Goal: Information Seeking & Learning: Learn about a topic

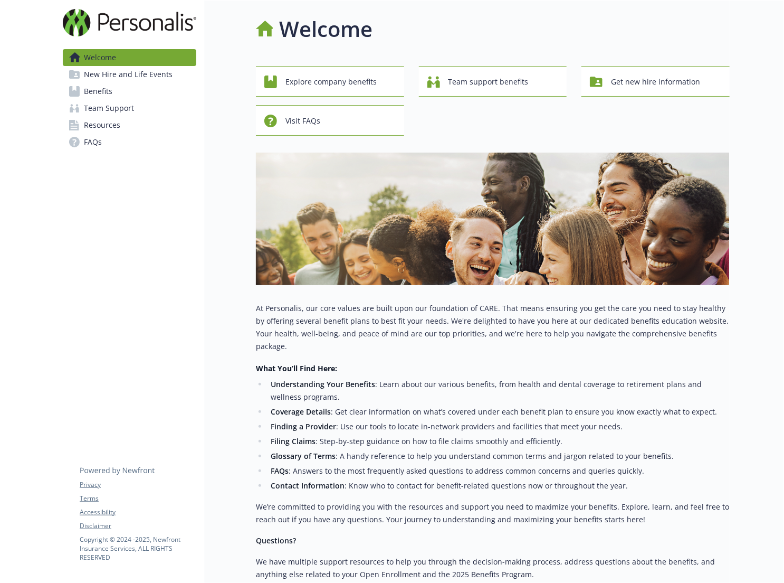
click at [90, 93] on span "Benefits" at bounding box center [98, 91] width 28 height 17
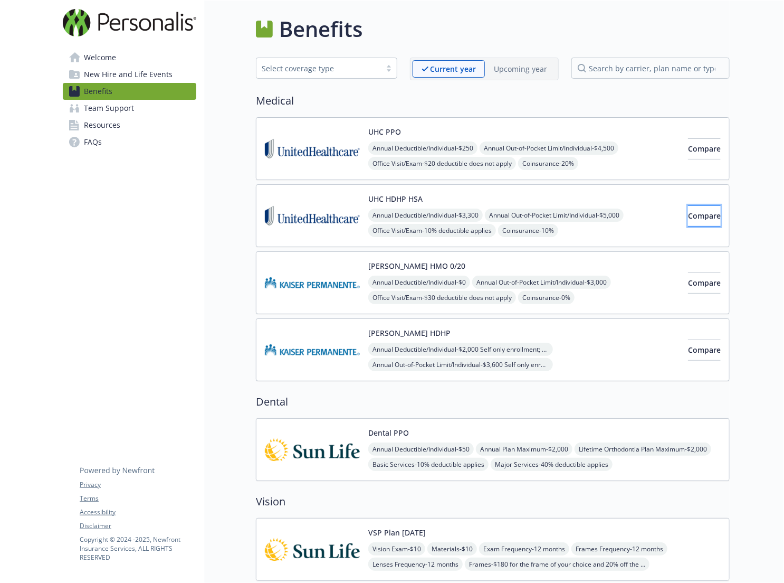
click at [688, 215] on span "Compare" at bounding box center [704, 216] width 33 height 10
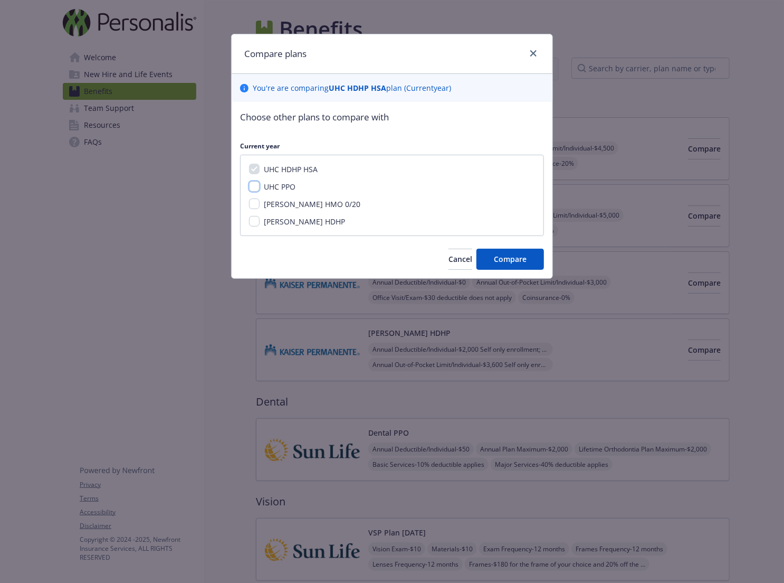
click at [253, 189] on input "UHC PPO" at bounding box center [254, 186] width 11 height 11
checkbox input "true"
click at [511, 262] on span "Compare" at bounding box center [510, 259] width 33 height 10
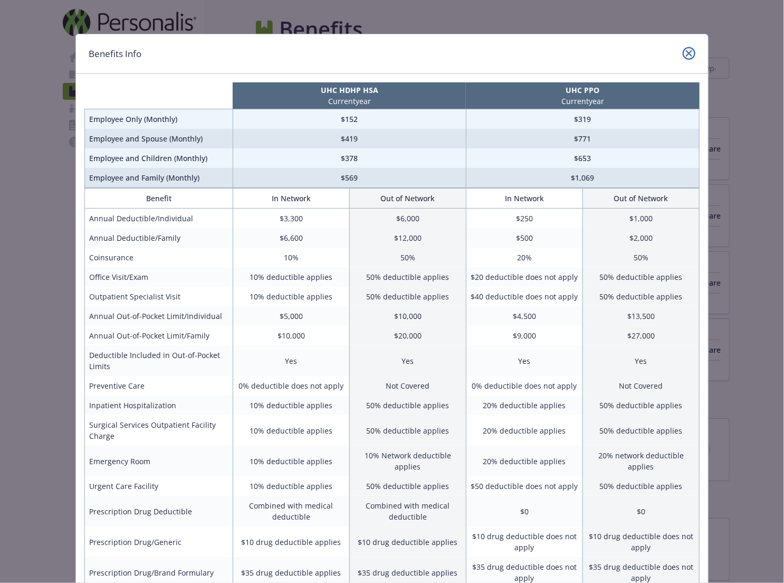
click at [688, 52] on icon "close" at bounding box center [689, 53] width 6 height 6
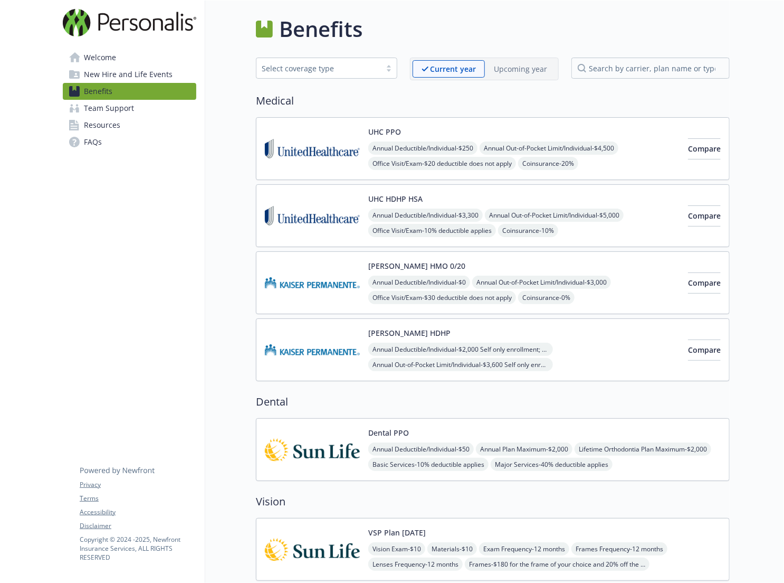
click at [120, 75] on span "New Hire and Life Events" at bounding box center [128, 74] width 89 height 17
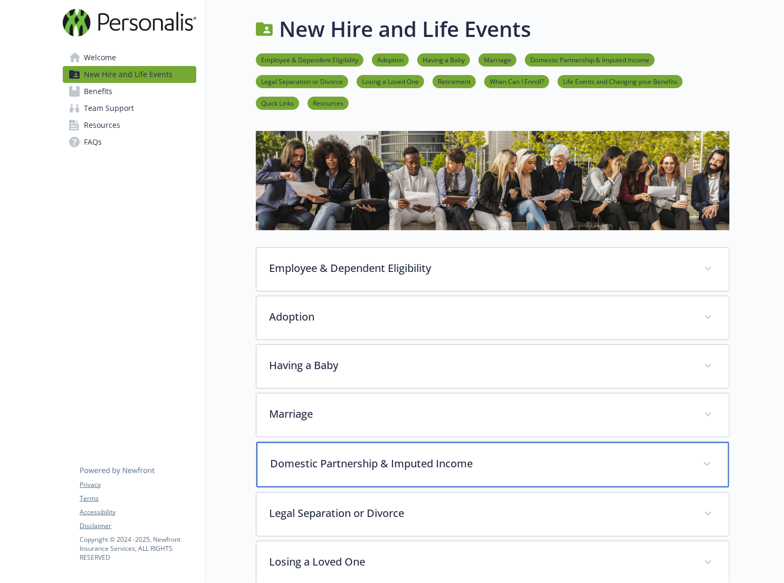
click at [365, 459] on p "Domestic Partnership & Imputed Income" at bounding box center [480, 463] width 420 height 16
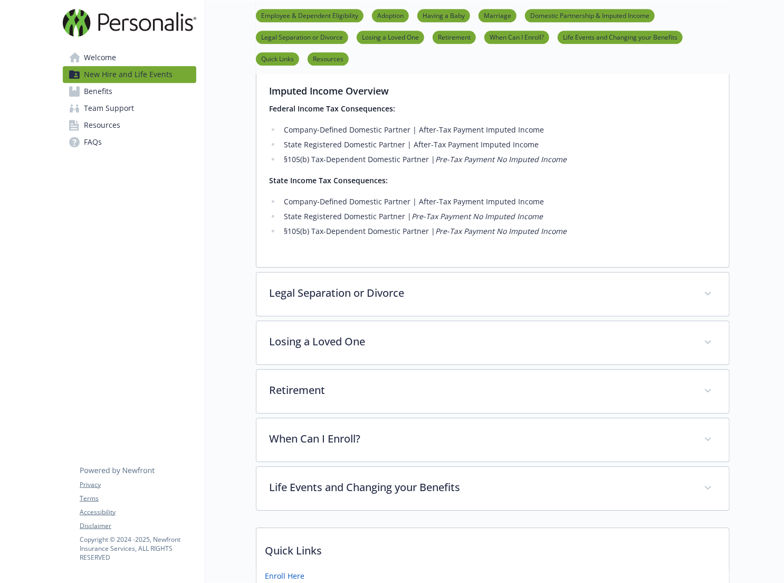
scroll to position [1520, 0]
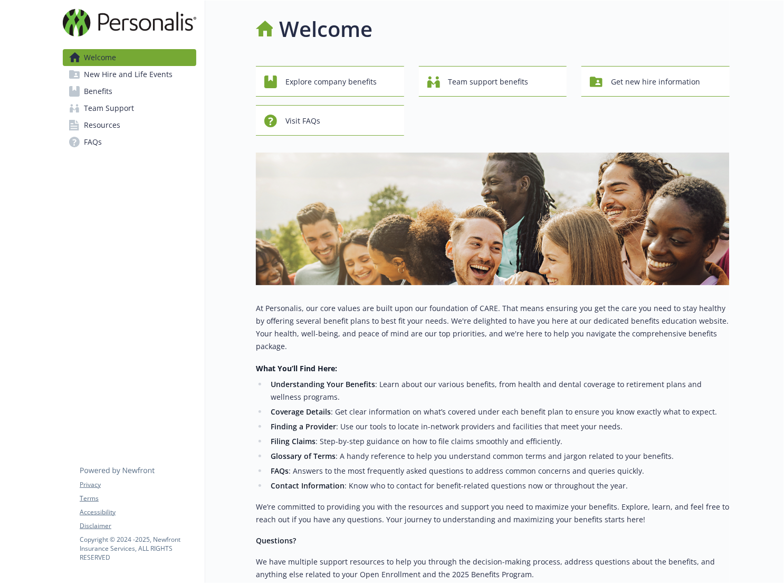
click at [106, 92] on span "Benefits" at bounding box center [98, 91] width 28 height 17
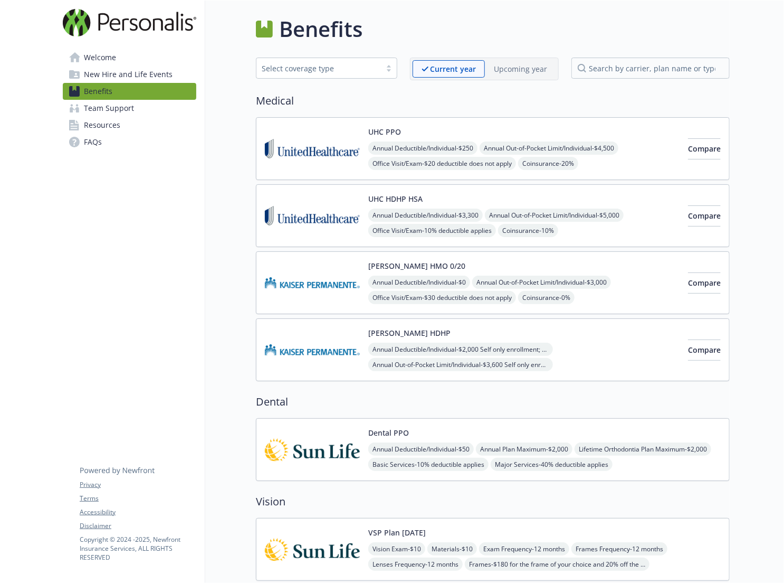
click at [104, 56] on span "Welcome" at bounding box center [100, 57] width 32 height 17
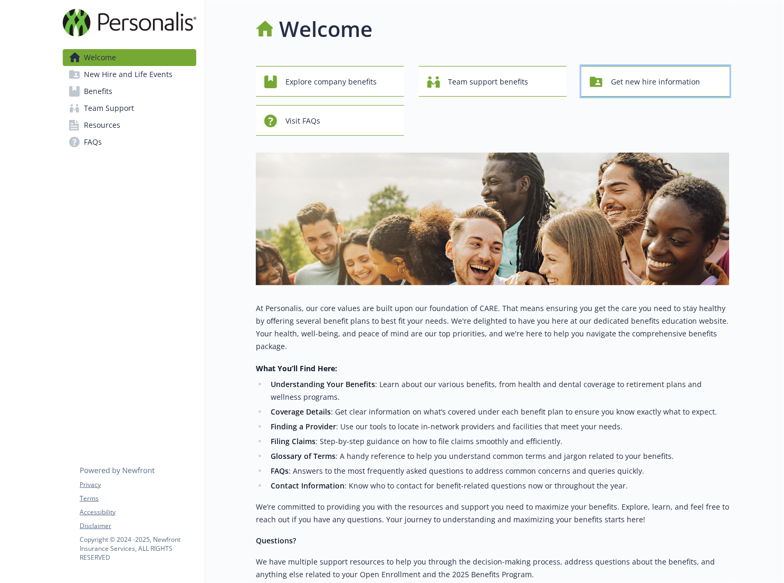
click at [678, 87] on span "Get new hire information" at bounding box center [655, 82] width 89 height 20
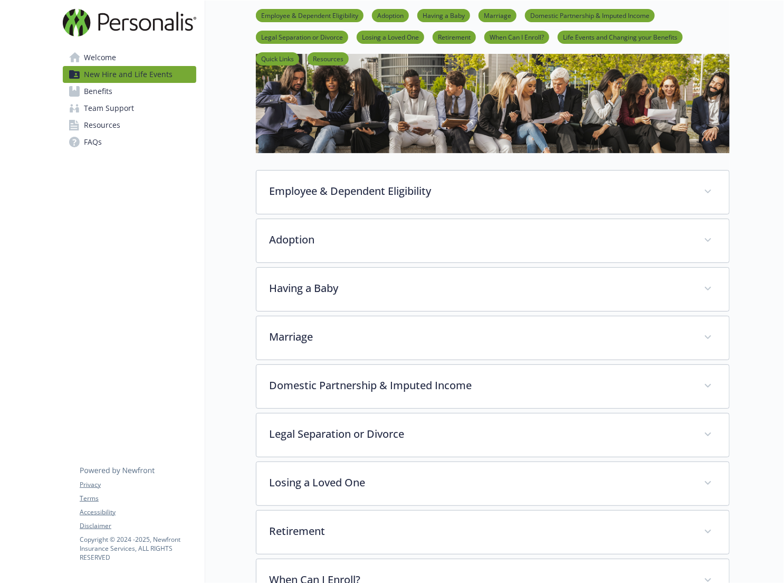
scroll to position [9, 0]
